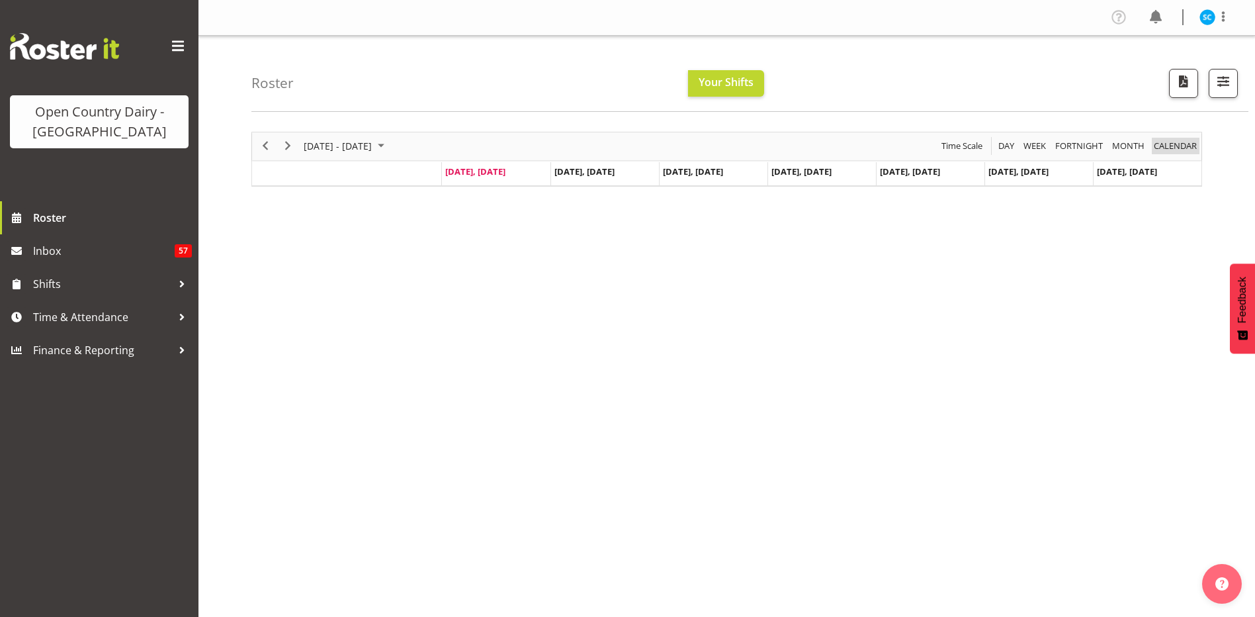
click at [1168, 144] on span "calendar" at bounding box center [1175, 146] width 46 height 17
